Goal: Task Accomplishment & Management: Manage account settings

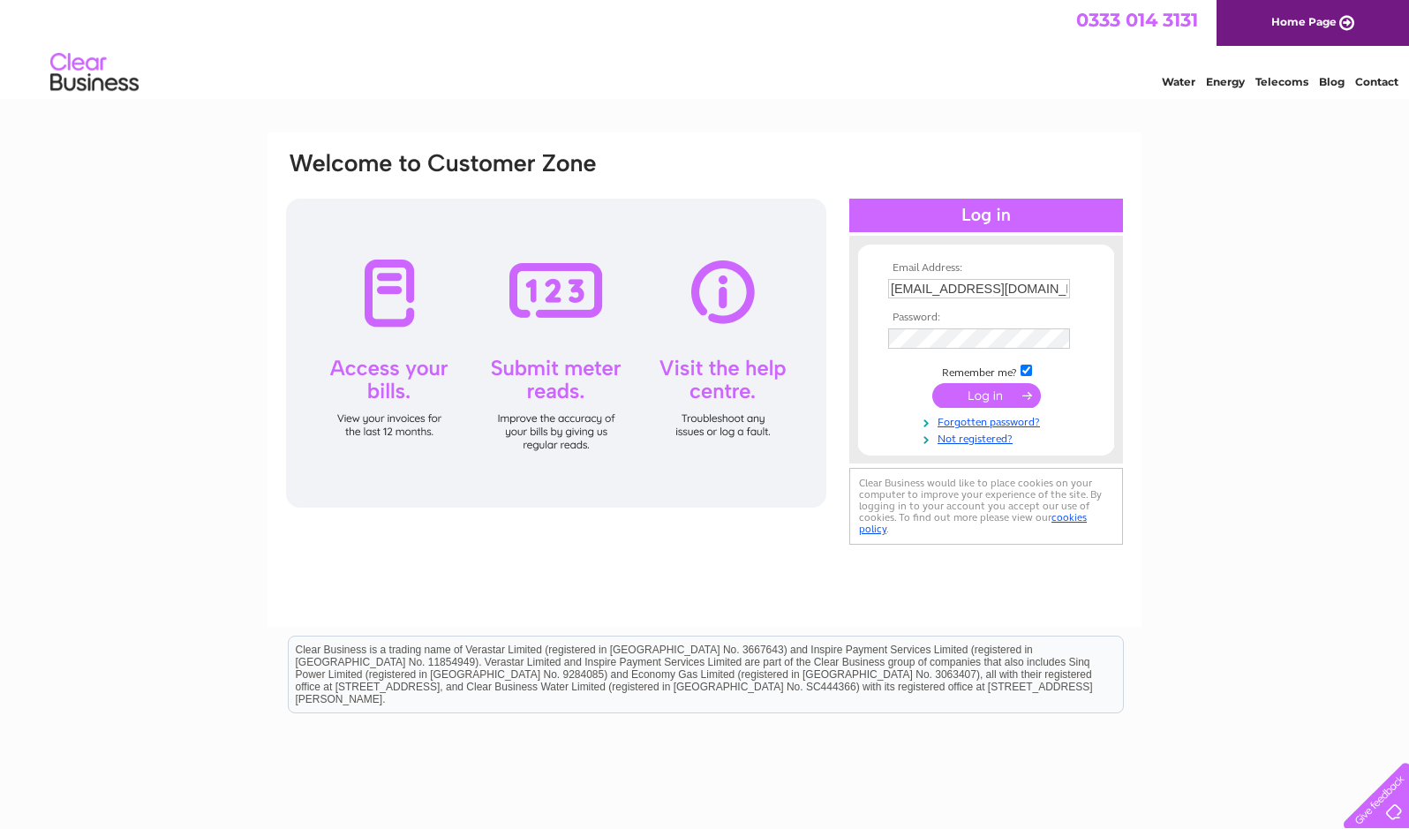
click at [1000, 396] on input "submit" at bounding box center [986, 395] width 109 height 25
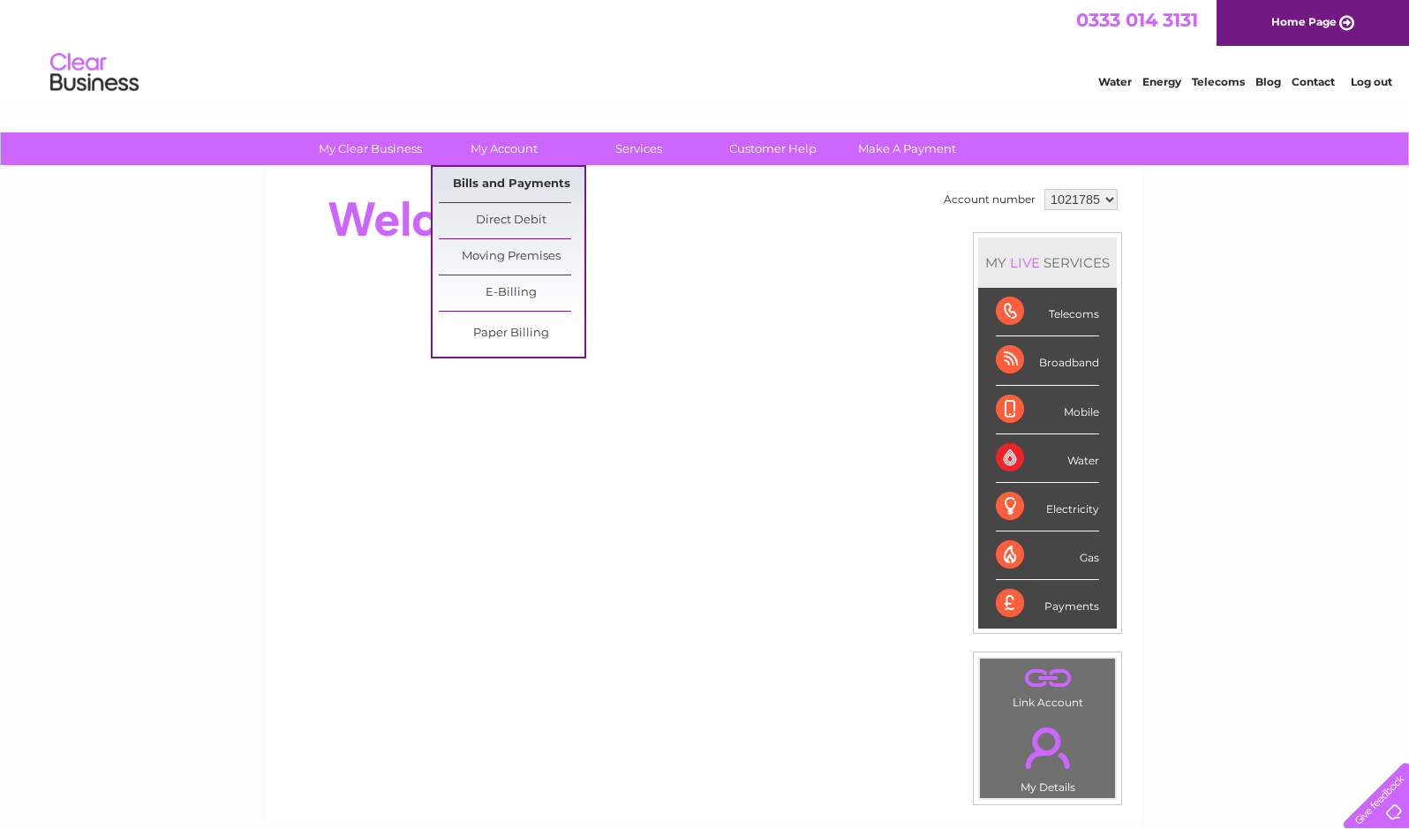
click at [527, 182] on link "Bills and Payments" at bounding box center [512, 184] width 146 height 35
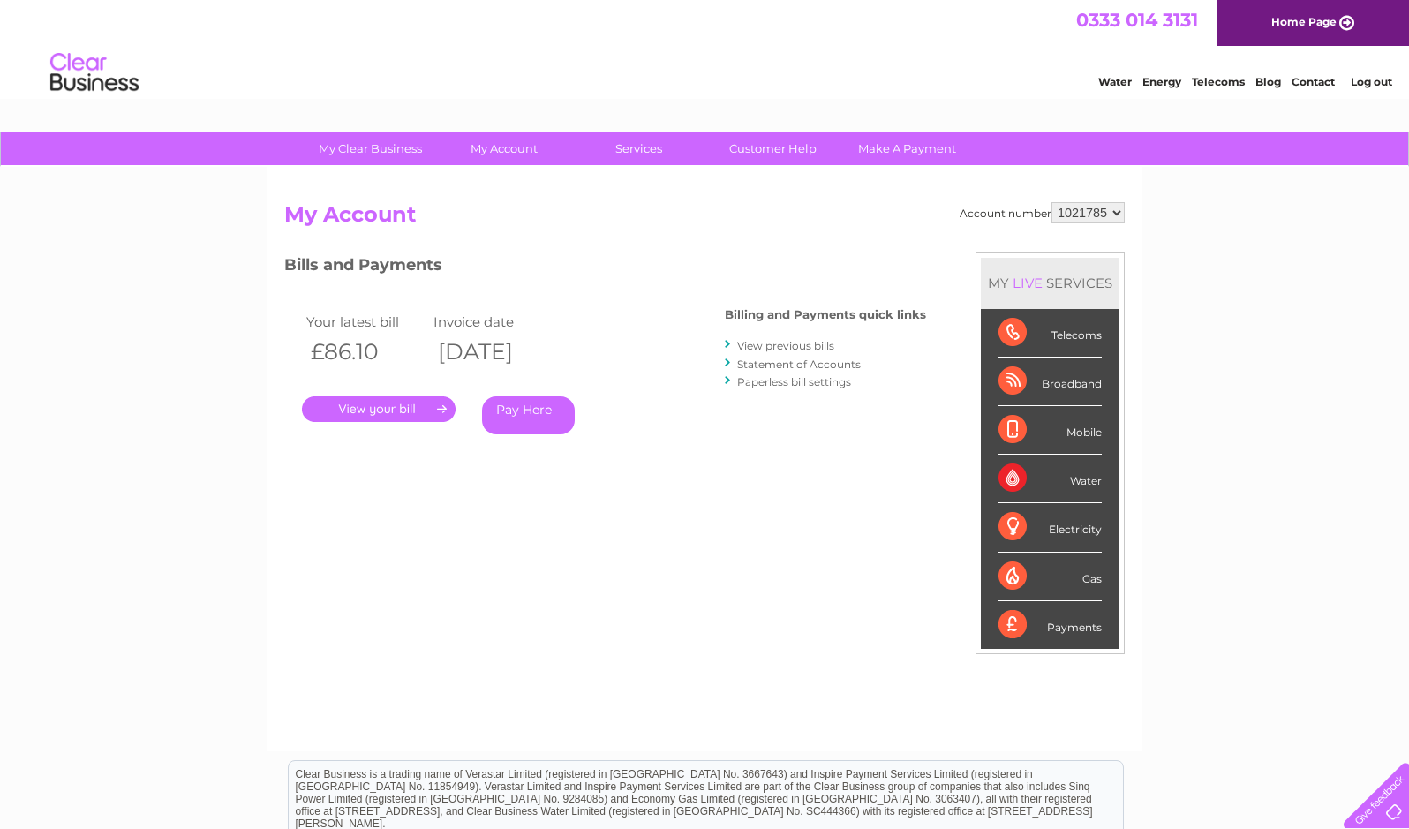
click at [387, 411] on link "." at bounding box center [379, 409] width 154 height 26
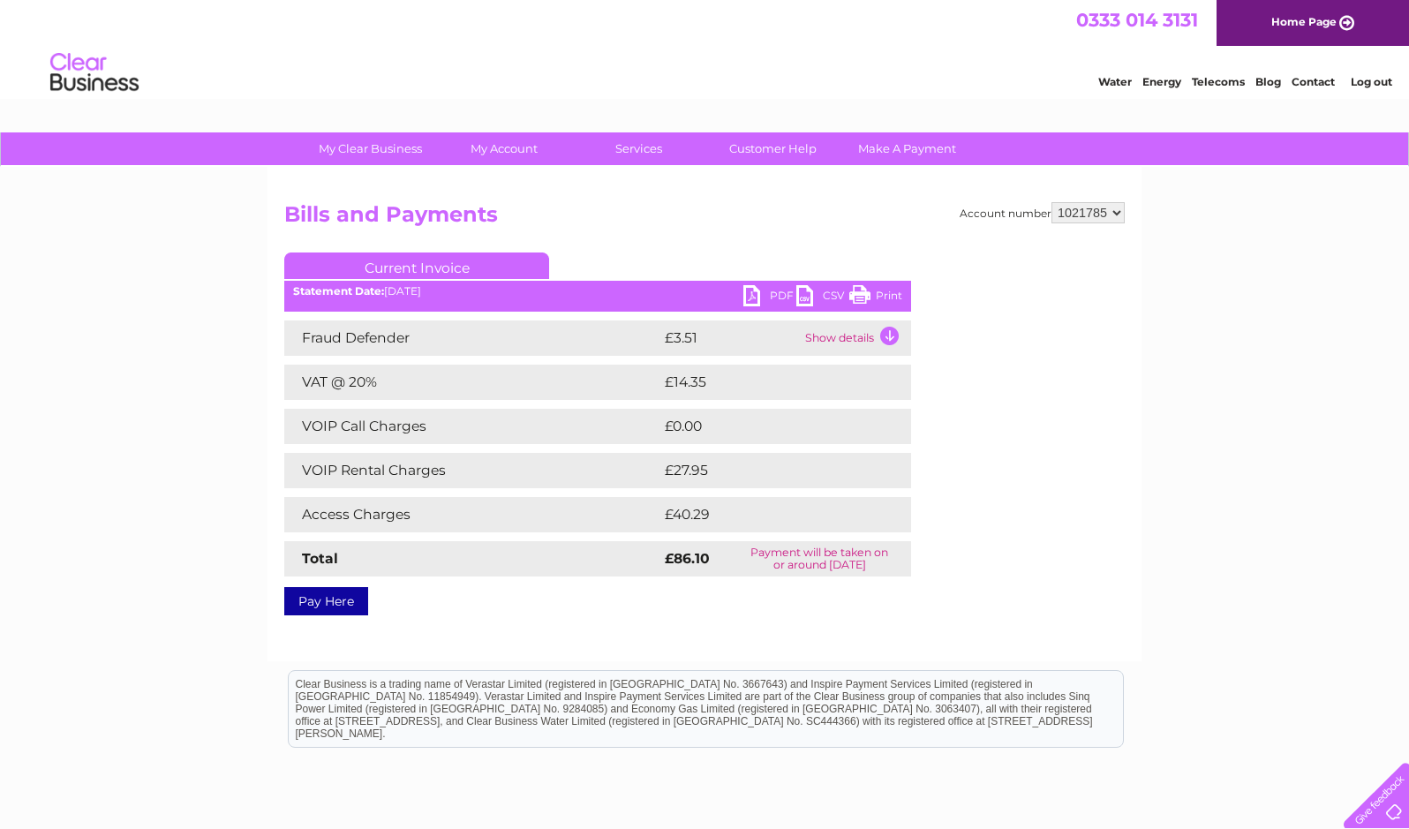
click at [780, 295] on link "PDF" at bounding box center [769, 298] width 53 height 26
